Goal: Transaction & Acquisition: Purchase product/service

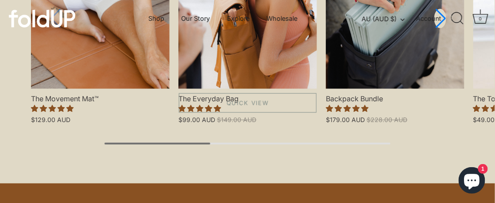
scroll to position [1018, 0]
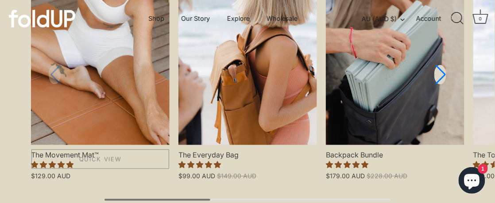
click at [141, 92] on link "The Movement Mat™" at bounding box center [100, 62] width 139 height 166
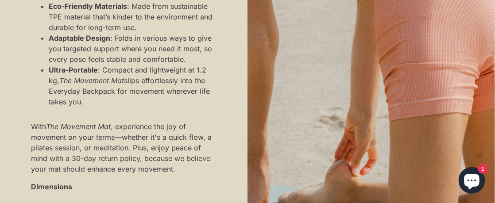
scroll to position [974, 0]
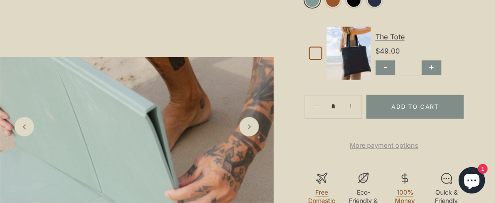
scroll to position [354, 0]
